Goal: Information Seeking & Learning: Learn about a topic

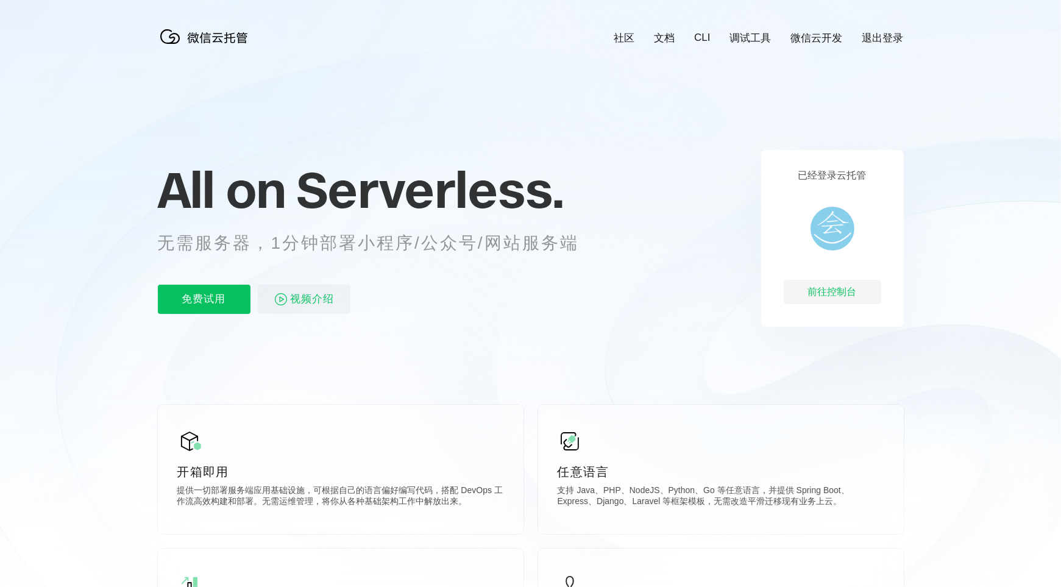
scroll to position [0, 2168]
click at [839, 294] on div "前往控制台" at bounding box center [833, 292] width 98 height 24
click at [308, 301] on span "视频介绍" at bounding box center [313, 299] width 44 height 29
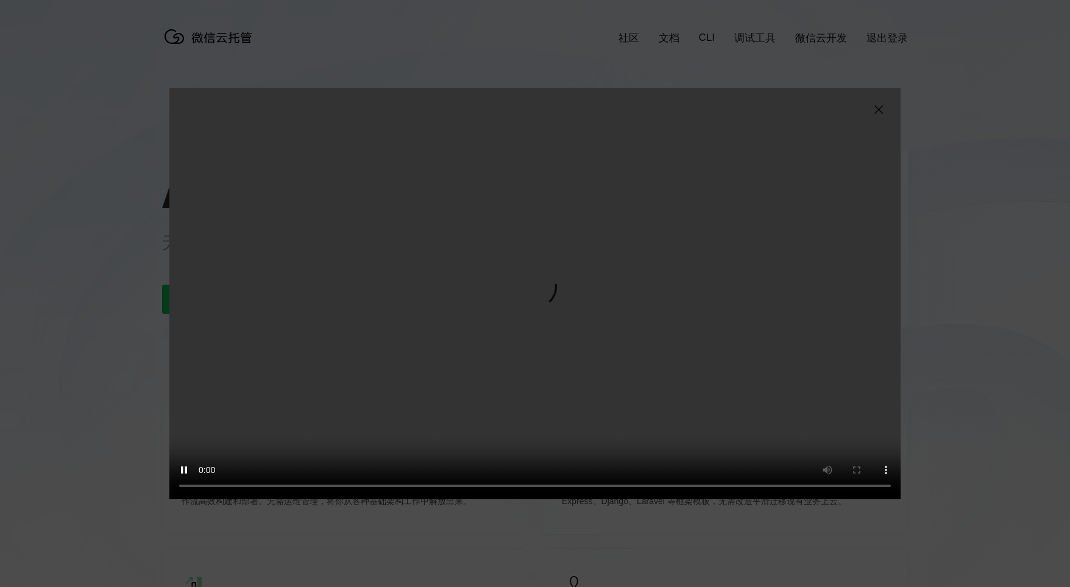
click at [878, 107] on img at bounding box center [879, 109] width 15 height 15
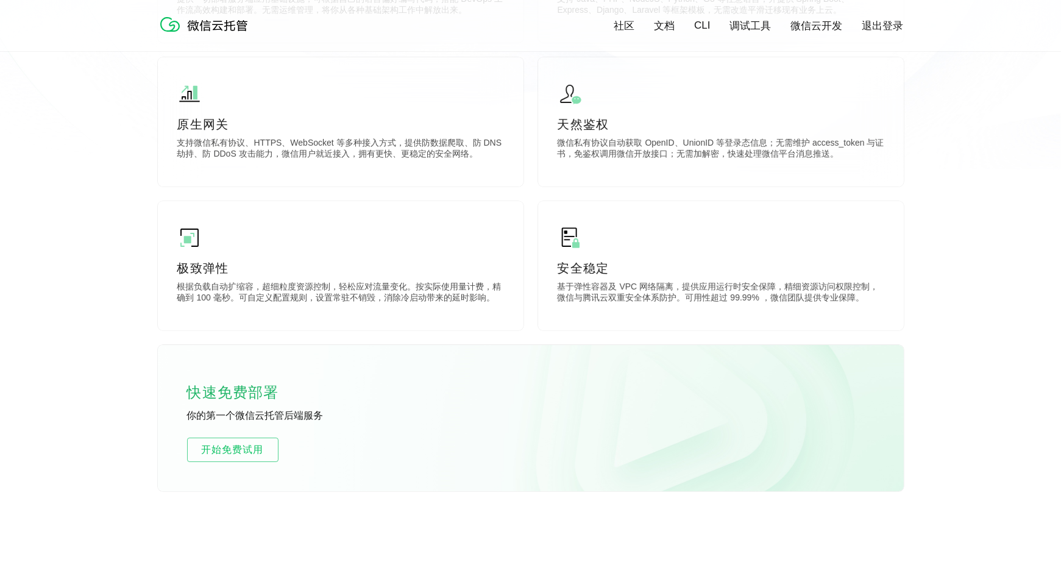
scroll to position [0, 0]
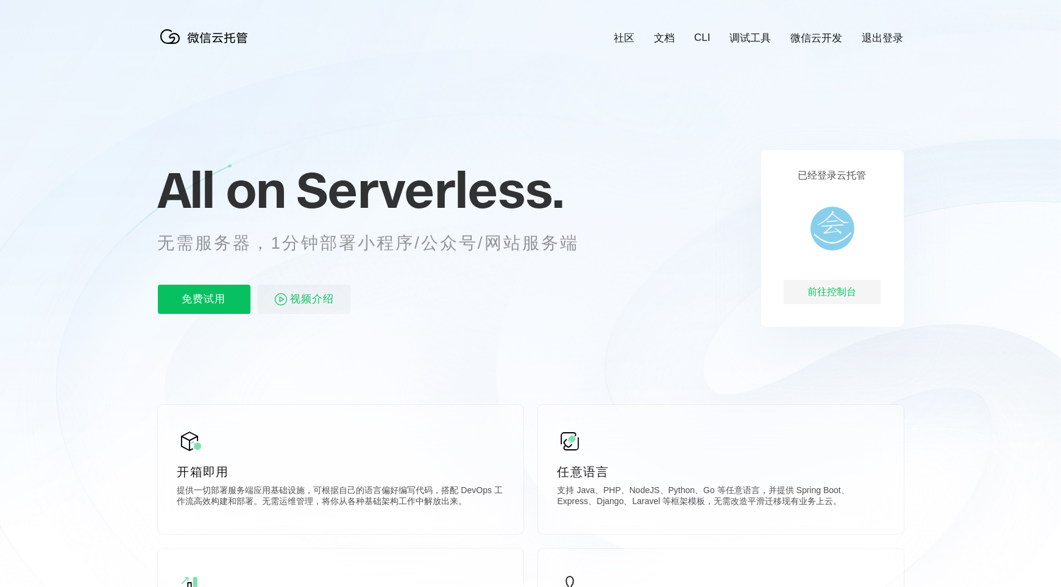
click at [663, 35] on link "文档" at bounding box center [664, 38] width 21 height 14
click at [830, 288] on div "前往控制台" at bounding box center [833, 292] width 98 height 24
